Goal: Manage account settings

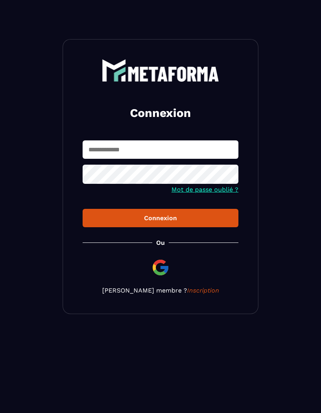
click at [178, 144] on input "text" at bounding box center [161, 149] width 156 height 18
type input "**********"
click at [208, 215] on div "Connexion" at bounding box center [160, 217] width 143 height 7
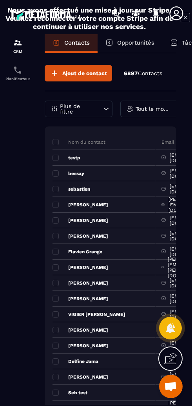
click at [10, 75] on div "Planificateur" at bounding box center [17, 73] width 31 height 16
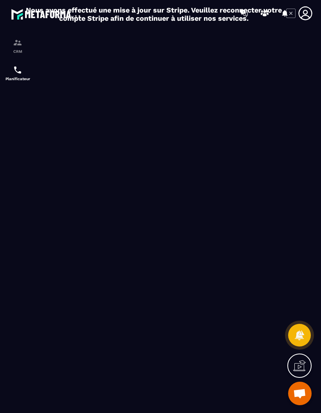
click at [291, 12] on icon at bounding box center [285, 13] width 13 height 13
click at [303, 9] on icon at bounding box center [305, 13] width 16 height 16
click at [307, 12] on icon at bounding box center [305, 13] width 14 height 14
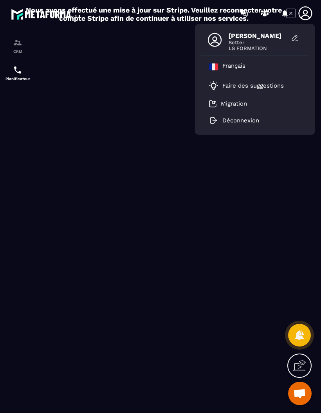
click at [297, 34] on button at bounding box center [295, 38] width 16 height 12
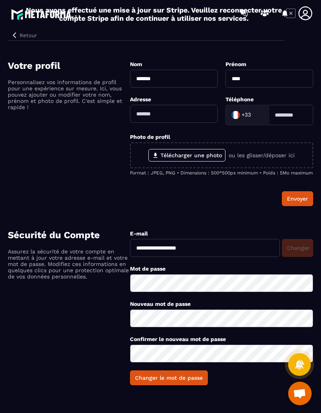
click at [211, 149] on label "Télécharger une photo" at bounding box center [186, 155] width 77 height 13
click at [0, 0] on input "Télécharger une photo" at bounding box center [0, 0] width 0 height 0
click at [187, 160] on label "Télécharger une photo" at bounding box center [186, 155] width 77 height 13
click at [0, 0] on input "Télécharger une photo" at bounding box center [0, 0] width 0 height 0
click at [194, 159] on label "Télécharger une photo" at bounding box center [186, 155] width 77 height 13
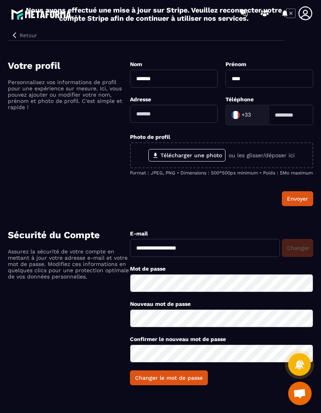
click at [0, 0] on input "Télécharger une photo" at bounding box center [0, 0] width 0 height 0
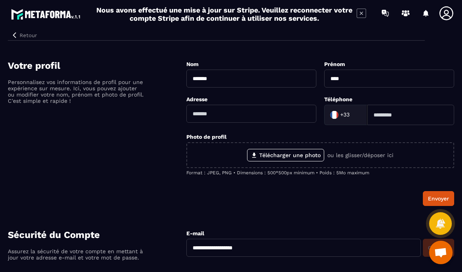
click at [297, 155] on label "Télécharger une photo" at bounding box center [285, 155] width 77 height 13
click at [0, 0] on input "Télécharger une photo" at bounding box center [0, 0] width 0 height 0
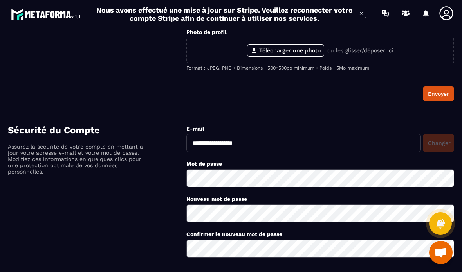
click at [320, 18] on icon at bounding box center [360, 13] width 9 height 9
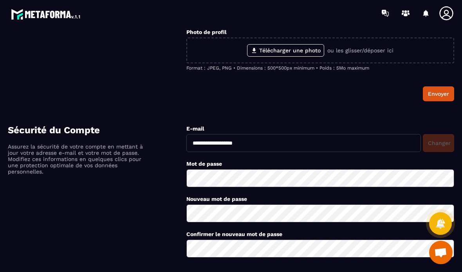
click at [318, 49] on label "Télécharger une photo" at bounding box center [285, 50] width 77 height 13
click at [0, 0] on input "Télécharger une photo" at bounding box center [0, 0] width 0 height 0
click at [290, 99] on div "Envoyer" at bounding box center [320, 93] width 268 height 15
click at [320, 12] on icon at bounding box center [446, 13] width 14 height 14
click at [64, 20] on img at bounding box center [46, 14] width 70 height 14
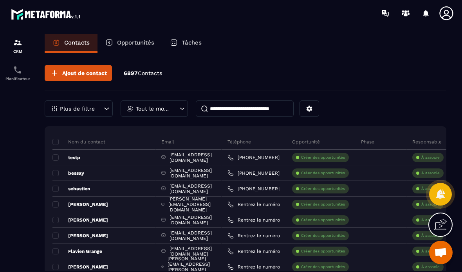
click at [74, 10] on img at bounding box center [46, 14] width 70 height 14
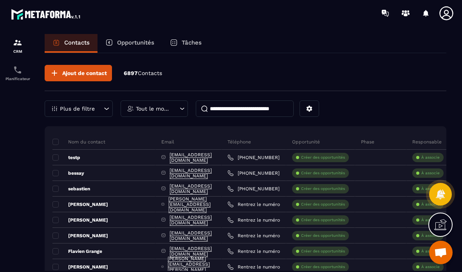
click at [203, 38] on div "Tâches" at bounding box center [185, 43] width 47 height 19
